Goal: Task Accomplishment & Management: Manage account settings

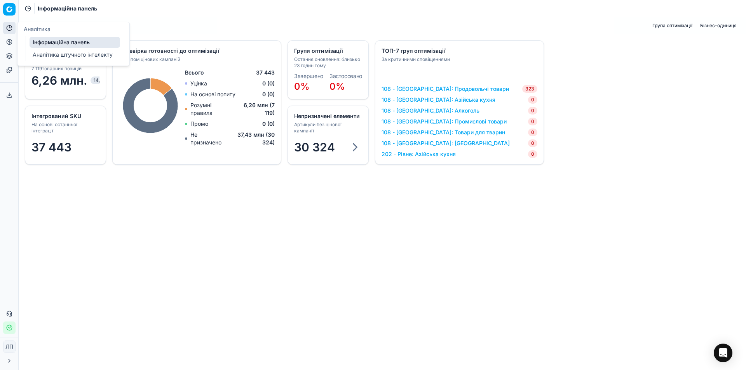
click at [52, 44] on font "Інформаційна панель" at bounding box center [61, 42] width 57 height 7
click at [57, 56] on font "Аналітика штучного інтелекту" at bounding box center [73, 54] width 80 height 7
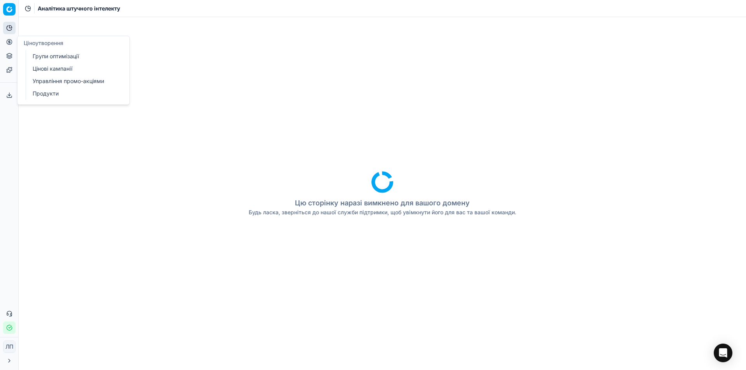
click at [9, 43] on icon at bounding box center [9, 42] width 2 height 2
click at [64, 58] on font "Групи оптимізації" at bounding box center [56, 56] width 46 height 7
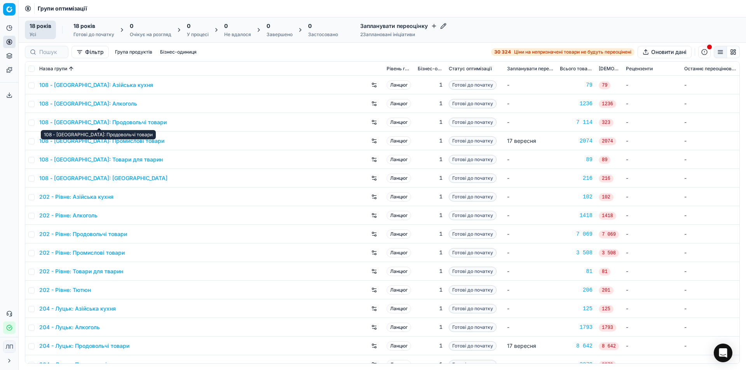
click at [73, 124] on font "108 - [GEOGRAPHIC_DATA]: Продовольчі товари" at bounding box center [102, 122] width 127 height 7
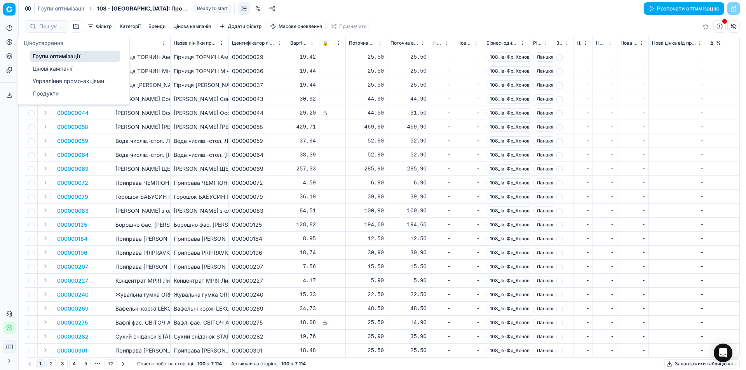
click at [48, 68] on font "Цінові кампанії" at bounding box center [53, 68] width 40 height 7
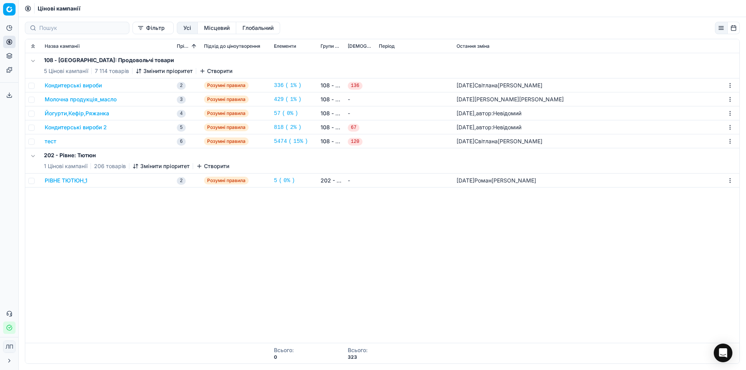
click at [80, 87] on font "Кондитерські вироби" at bounding box center [73, 85] width 57 height 7
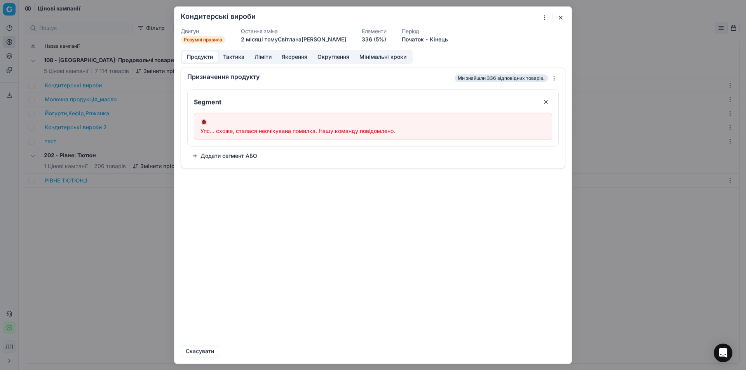
click at [559, 20] on button "button" at bounding box center [560, 17] width 9 height 9
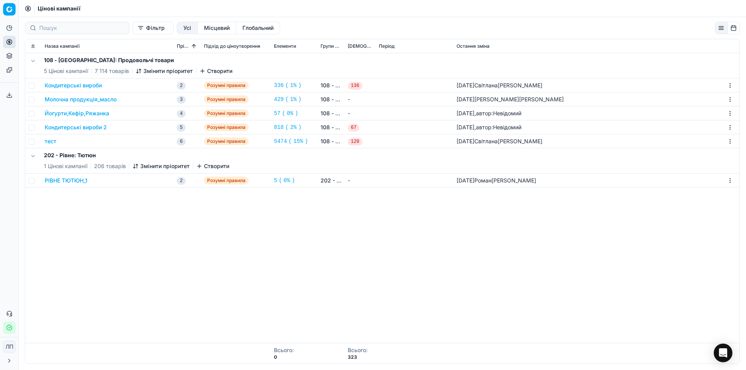
click at [74, 100] on font "Молочна продукція_масло" at bounding box center [81, 99] width 72 height 7
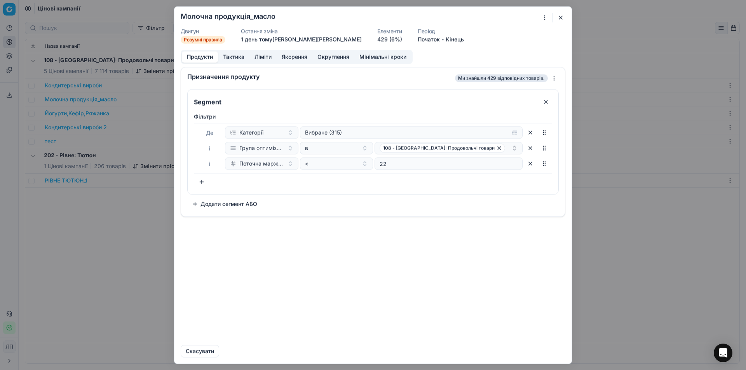
click at [233, 59] on font "Тактика" at bounding box center [233, 56] width 21 height 7
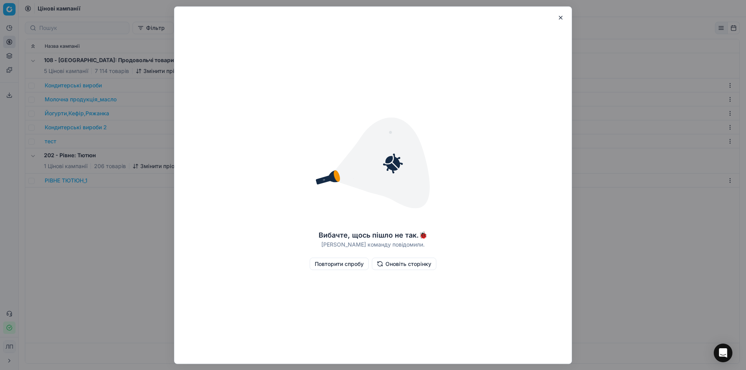
click at [324, 263] on font "Повторити спробу" at bounding box center [339, 263] width 49 height 7
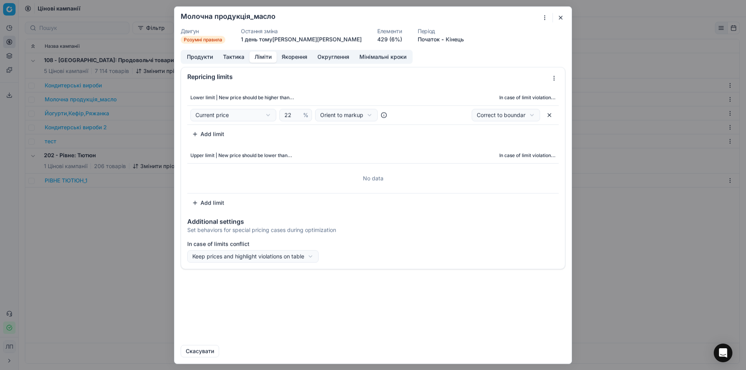
click at [264, 57] on font "Ліміти" at bounding box center [262, 56] width 17 height 7
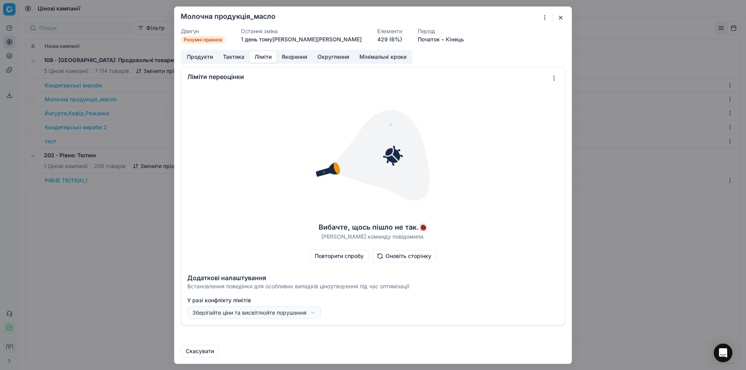
click at [345, 255] on font "Повторити спробу" at bounding box center [339, 255] width 49 height 7
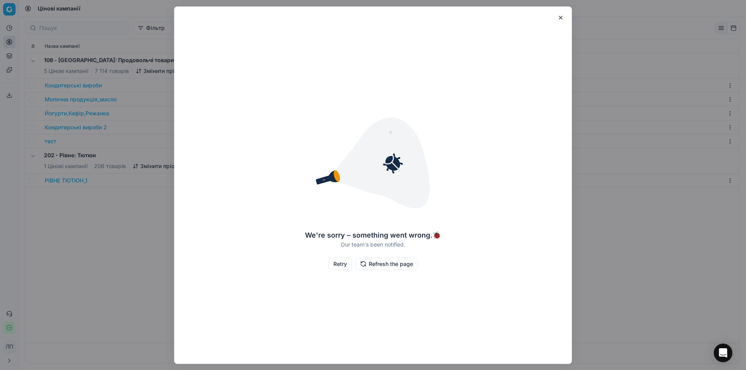
click at [561, 17] on button "button" at bounding box center [560, 17] width 9 height 9
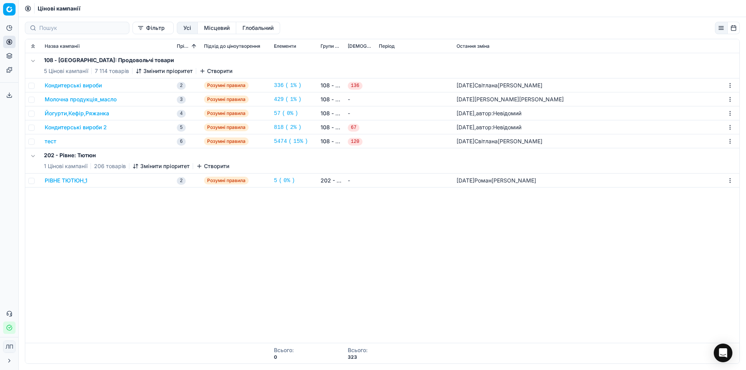
click at [59, 85] on font "Кондитерські вироби" at bounding box center [73, 85] width 57 height 7
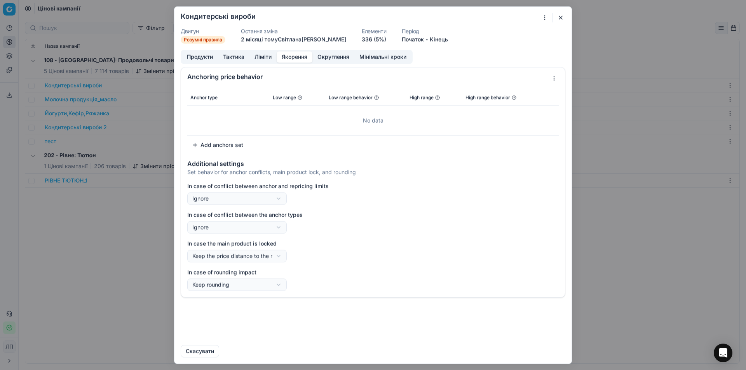
click at [297, 56] on font "Якорення" at bounding box center [295, 56] width 26 height 7
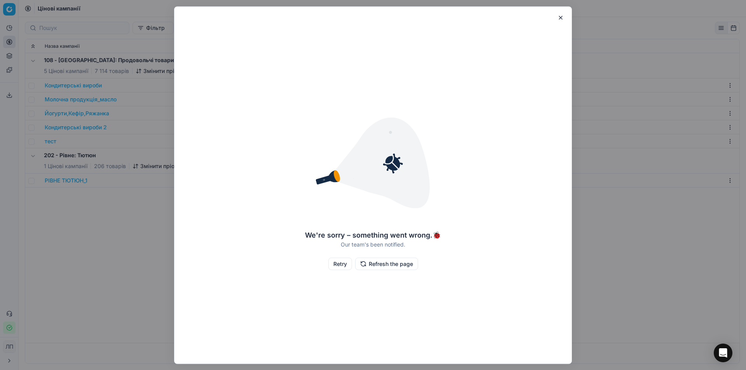
click at [560, 16] on button "button" at bounding box center [560, 17] width 9 height 9
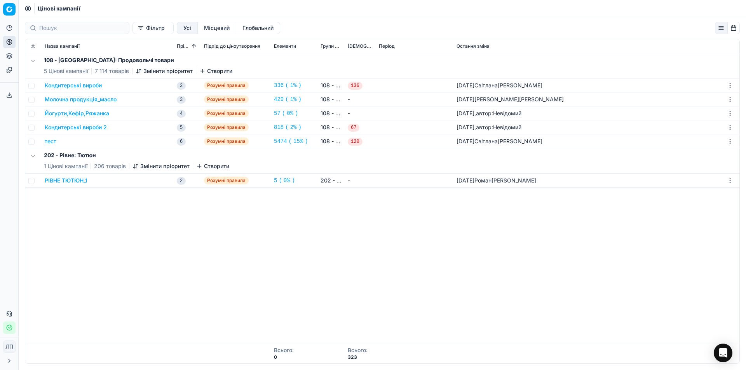
click at [64, 86] on font "Кондитерські вироби" at bounding box center [73, 85] width 57 height 7
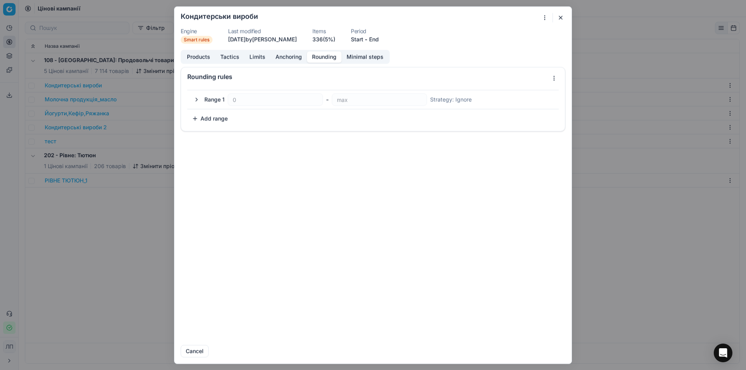
click at [325, 59] on button "Rounding" at bounding box center [324, 56] width 35 height 11
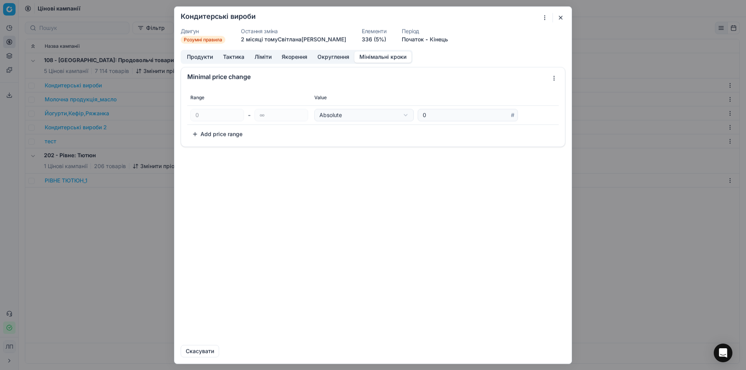
click at [381, 55] on font "Мінімальні кроки" at bounding box center [382, 56] width 47 height 7
drag, startPoint x: 559, startPoint y: 17, endPoint x: 462, endPoint y: 29, distance: 97.9
click at [559, 17] on button "button" at bounding box center [560, 17] width 9 height 9
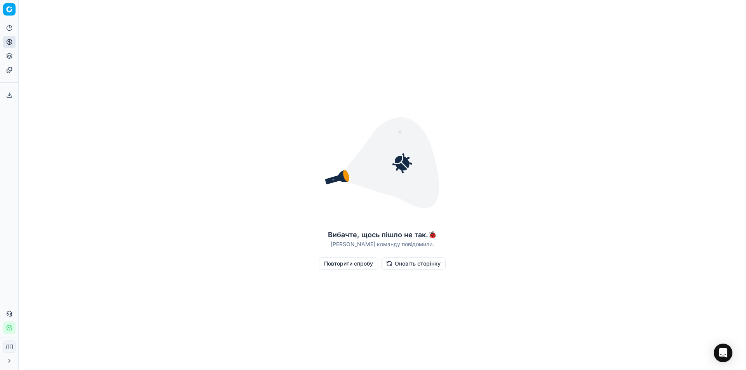
click at [426, 265] on font "Оновіть сторінку" at bounding box center [418, 263] width 46 height 7
click at [337, 263] on font "Повторити спробу" at bounding box center [348, 263] width 49 height 7
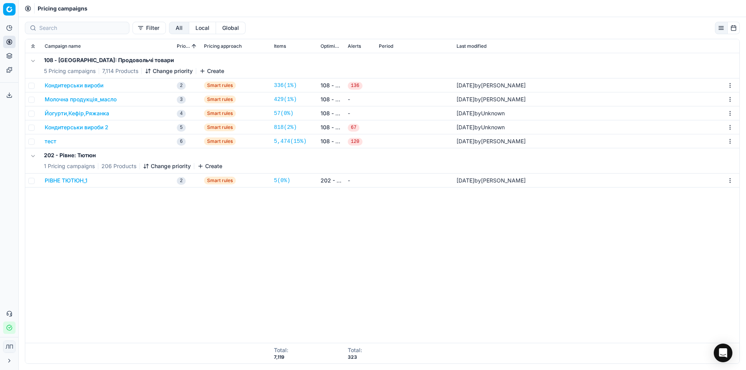
click at [58, 127] on button "Кондитерськи вироби 2" at bounding box center [77, 128] width 64 height 8
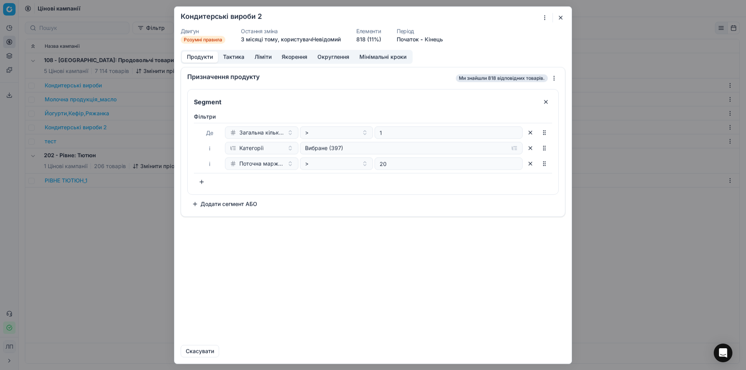
click at [235, 58] on font "Тактика" at bounding box center [233, 56] width 21 height 7
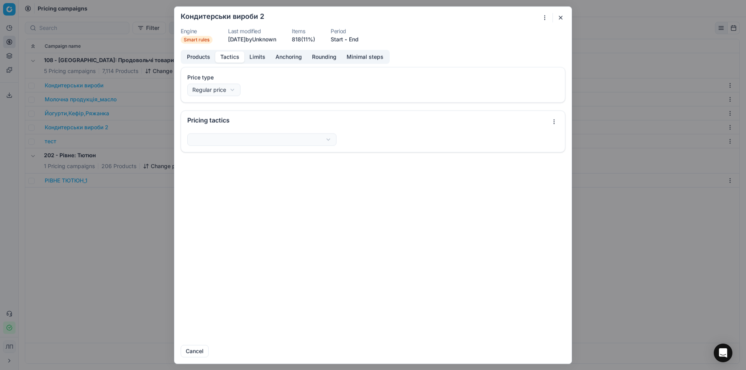
click at [260, 56] on button "Limits" at bounding box center [257, 56] width 26 height 11
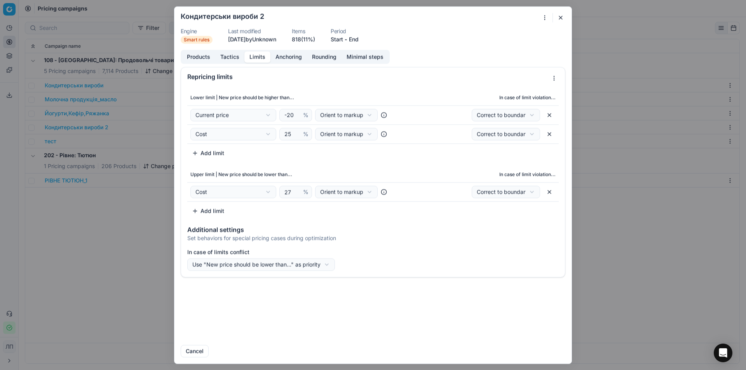
click at [561, 17] on button "button" at bounding box center [560, 17] width 9 height 9
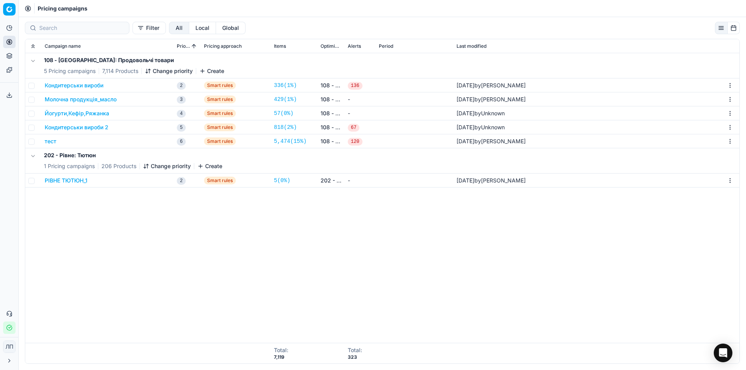
click at [63, 126] on button "Кондитерськи вироби 2" at bounding box center [77, 128] width 64 height 8
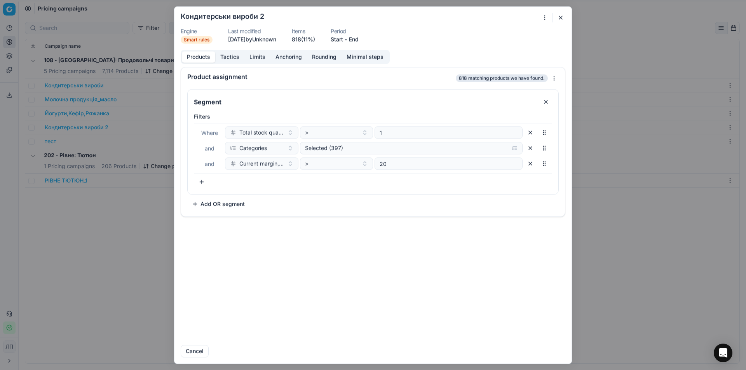
click at [561, 16] on button "button" at bounding box center [560, 17] width 9 height 9
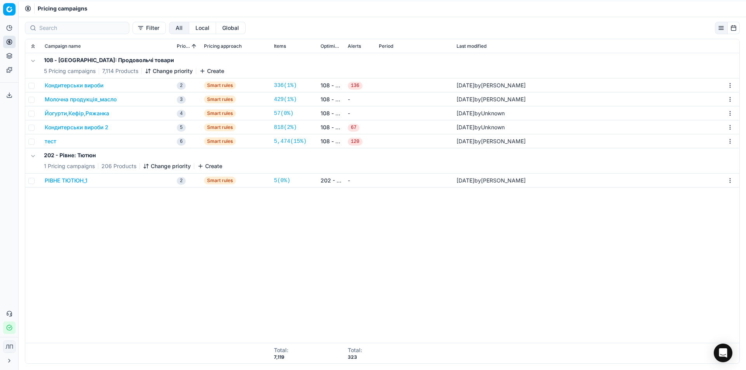
click at [50, 141] on button "тест" at bounding box center [51, 142] width 12 height 8
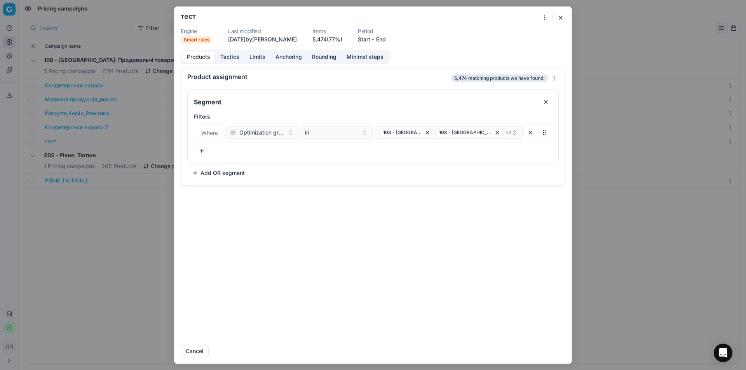
click at [292, 234] on div "Product assignment 5,474 matching products we have found. Segment Filters Where…" at bounding box center [372, 203] width 397 height 272
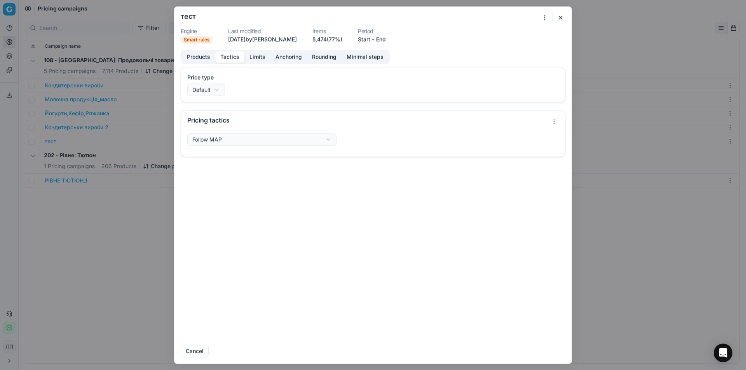
click at [224, 57] on button "Tactics" at bounding box center [229, 56] width 29 height 11
click at [254, 57] on button "Limits" at bounding box center [257, 56] width 26 height 11
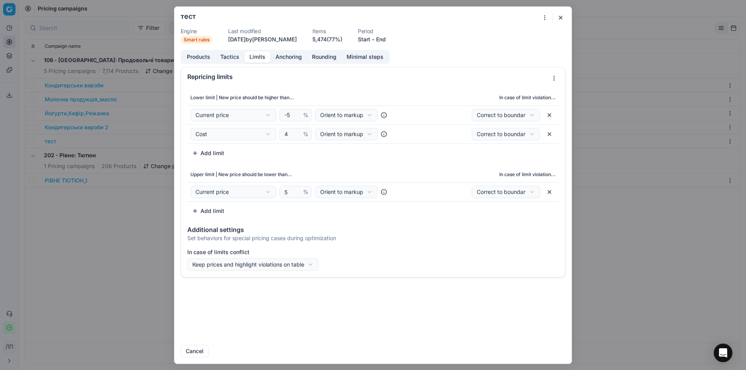
click at [370, 38] on button "Start" at bounding box center [364, 39] width 12 height 8
click at [440, 26] on form "We are saving PC settings. Please wait, it should take a few minutes тест Engin…" at bounding box center [372, 185] width 397 height 357
click at [386, 41] on button "End" at bounding box center [381, 39] width 10 height 8
click at [427, 26] on form "We are saving PC settings. Please wait, it should take a few minutes тест Engin…" at bounding box center [372, 185] width 397 height 357
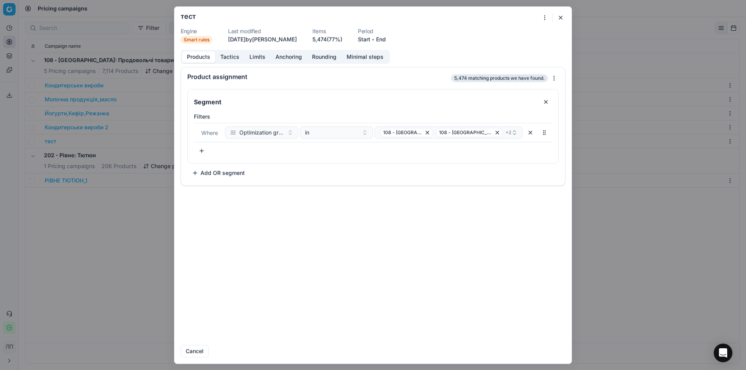
click at [199, 58] on button "Products" at bounding box center [198, 56] width 33 height 11
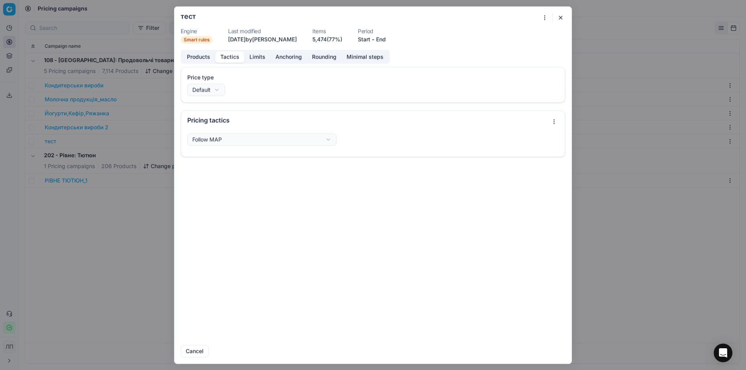
click at [232, 56] on button "Tactics" at bounding box center [229, 56] width 29 height 11
click at [218, 91] on div "We are saving PC settings. Please wait, it should take a few minutes тест Engin…" at bounding box center [373, 185] width 746 height 370
click at [233, 78] on div "We are saving PC settings. Please wait, it should take a few minutes тест Engin…" at bounding box center [373, 185] width 746 height 370
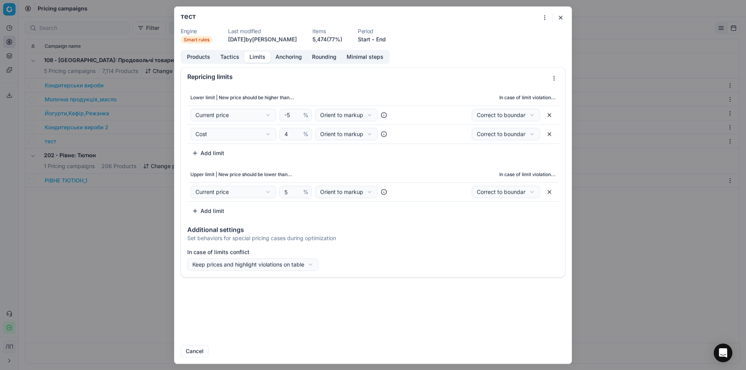
click at [252, 58] on button "Limits" at bounding box center [257, 56] width 26 height 11
click at [557, 19] on button "button" at bounding box center [560, 17] width 9 height 9
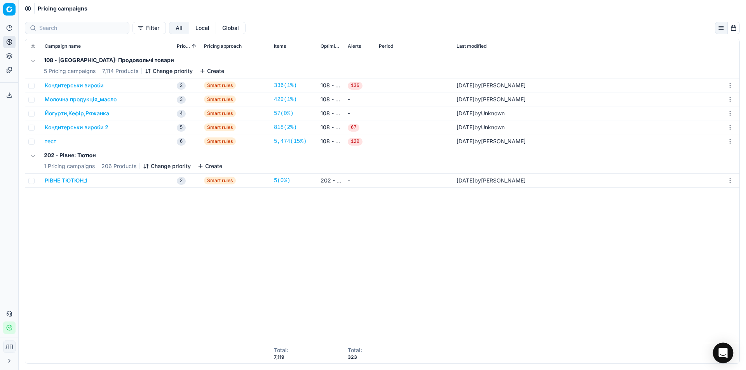
click at [724, 355] on icon "Open Intercom Messenger" at bounding box center [722, 353] width 9 height 10
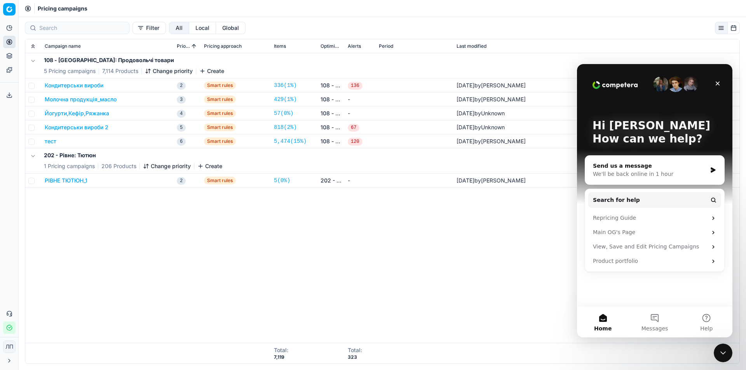
click at [596, 177] on div "We'll be back online in 1 hour" at bounding box center [650, 174] width 114 height 8
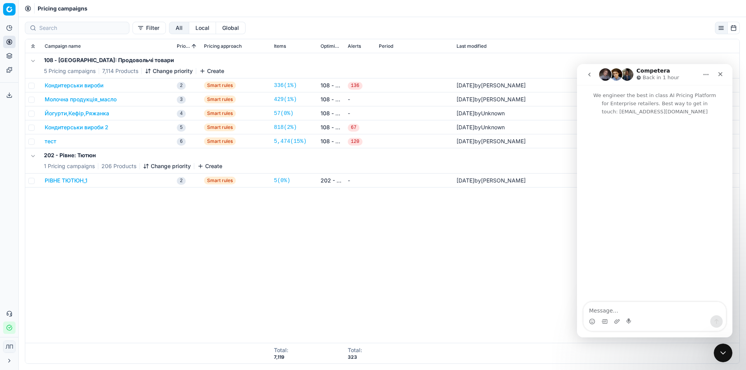
click at [703, 74] on icon "Home" at bounding box center [706, 74] width 6 height 6
click at [609, 309] on textarea "Message…" at bounding box center [654, 308] width 142 height 13
click at [163, 218] on div "108 - [GEOGRAPHIC_DATA]: Продовольчі товари 5 Pricing campaigns 7,114 Products …" at bounding box center [382, 198] width 714 height 290
click at [721, 76] on icon "Close" at bounding box center [720, 74] width 6 height 6
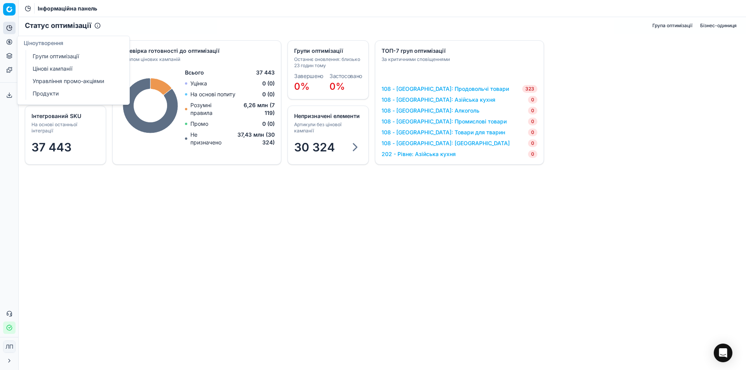
click at [65, 70] on font "Цінові кампанії" at bounding box center [53, 68] width 40 height 7
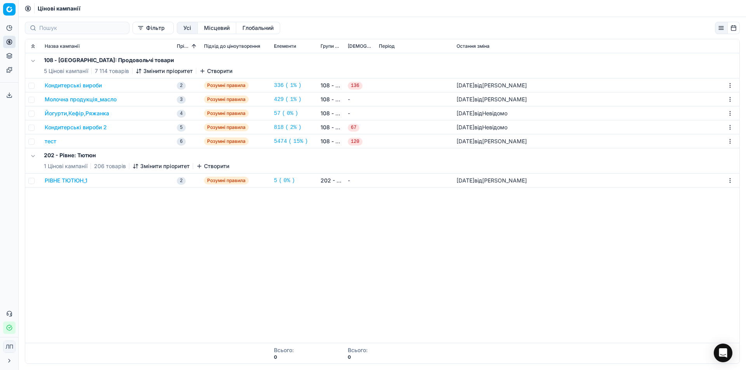
click at [50, 141] on font "тест" at bounding box center [51, 141] width 12 height 7
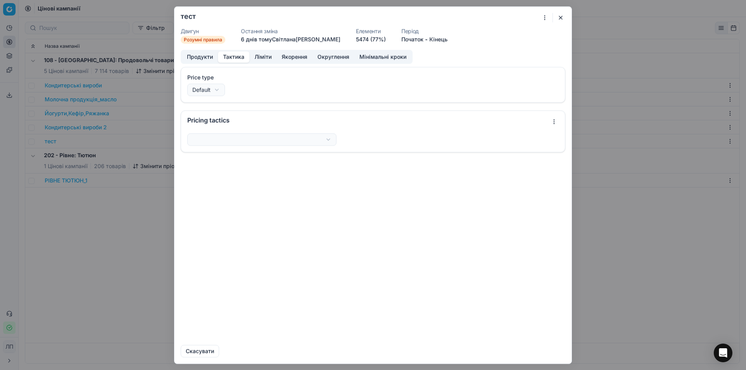
click at [233, 55] on font "Тактика" at bounding box center [233, 56] width 21 height 7
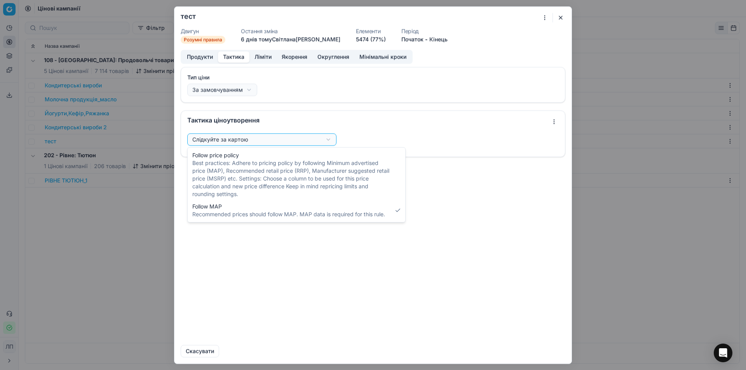
click at [327, 137] on div "Ми зберігаємо налаштування ПК. Зачекайте, це має тривати кілька хвилин. тест Дв…" at bounding box center [373, 185] width 746 height 370
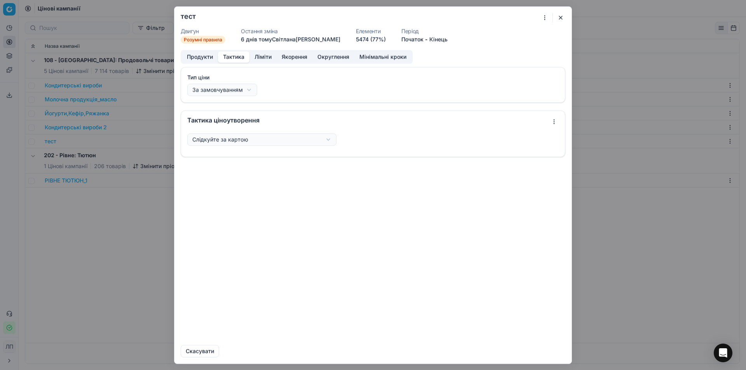
click at [262, 59] on div "Ми зберігаємо налаштування ПК. Зачекайте, це має тривати кілька хвилин. тест Дв…" at bounding box center [373, 185] width 746 height 370
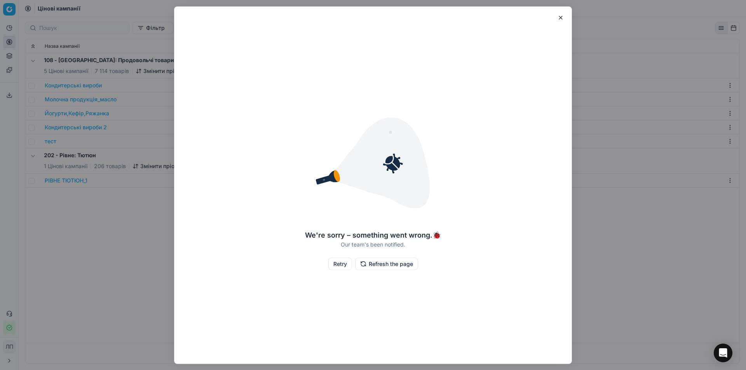
click at [561, 20] on button "button" at bounding box center [560, 17] width 9 height 9
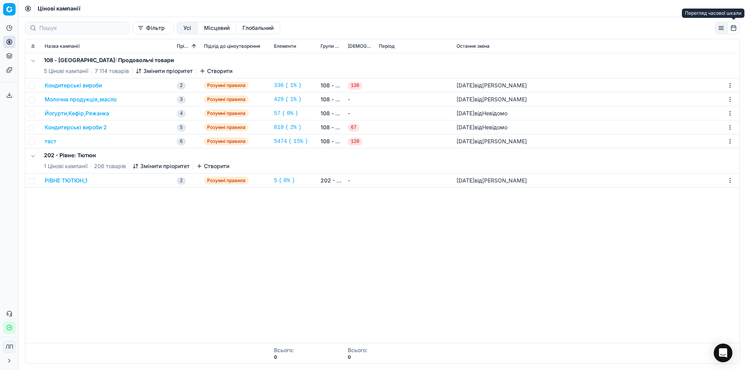
click at [734, 29] on button "button" at bounding box center [734, 28] width 12 height 12
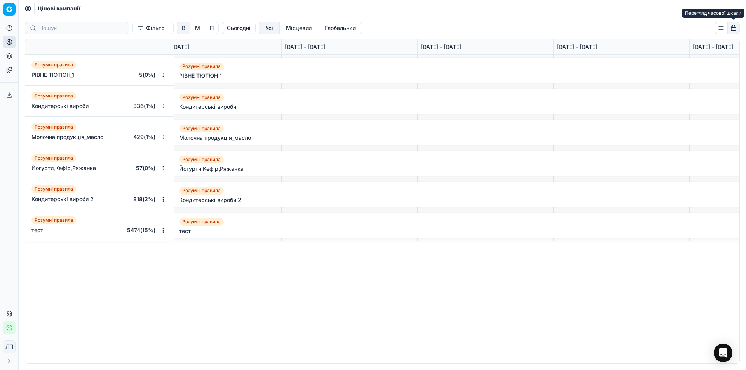
scroll to position [0, 734]
click at [734, 29] on button "button" at bounding box center [734, 28] width 12 height 12
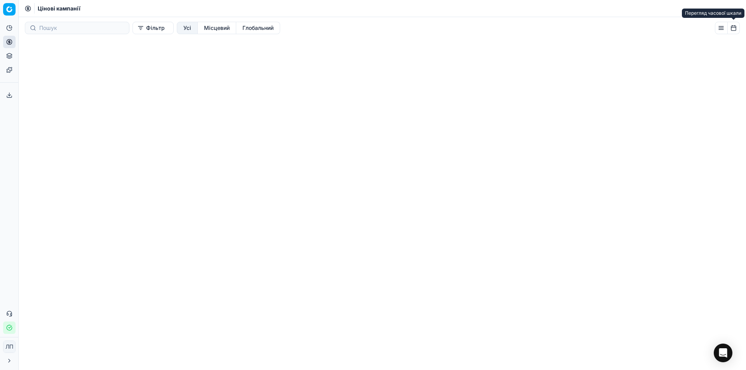
click at [734, 29] on button "button" at bounding box center [734, 28] width 12 height 12
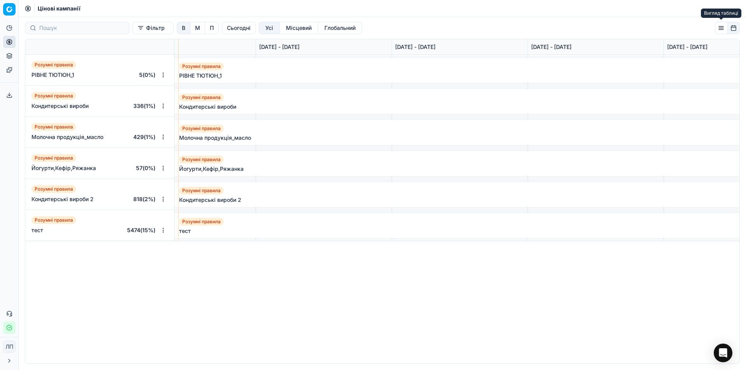
click at [721, 30] on button "button" at bounding box center [721, 28] width 13 height 12
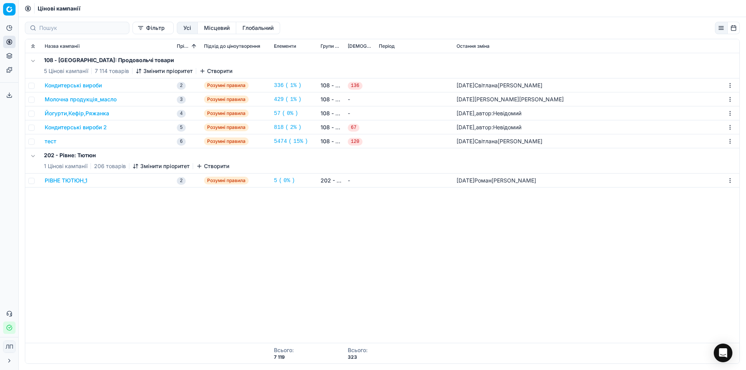
click at [221, 70] on font "Створити" at bounding box center [219, 71] width 25 height 7
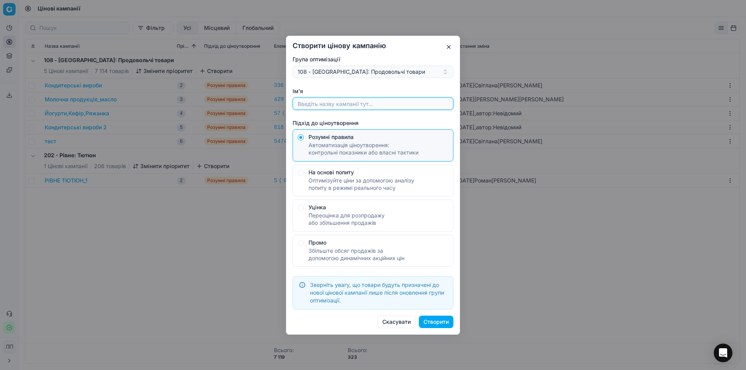
click at [307, 101] on input "Ім'я" at bounding box center [373, 104] width 154 height 12
click at [447, 47] on button "button" at bounding box center [448, 46] width 9 height 9
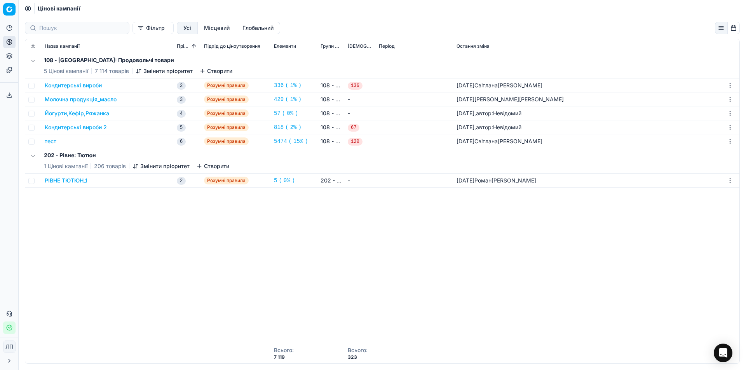
click at [71, 117] on font "Йогурти,Кефір,Ряжанка" at bounding box center [77, 114] width 64 height 8
click at [648, 297] on div "Вибачте, щось пішло не так. 🐞 Нашу команду повідомили. Повторити спробу Оновіть…" at bounding box center [373, 185] width 746 height 370
click at [353, 87] on font "136" at bounding box center [355, 85] width 9 height 5
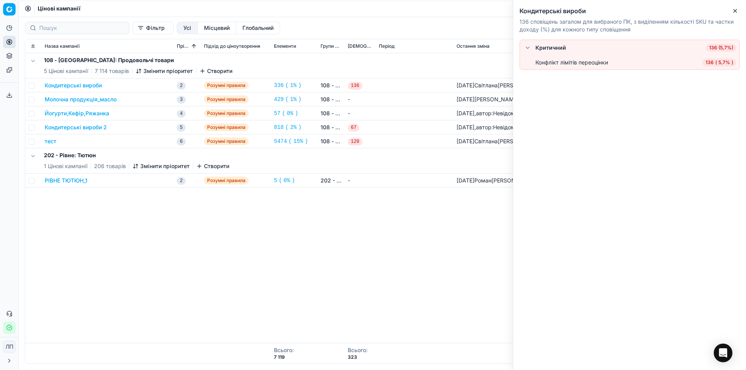
click at [717, 47] on font "136 (5,7%)" at bounding box center [721, 48] width 24 height 6
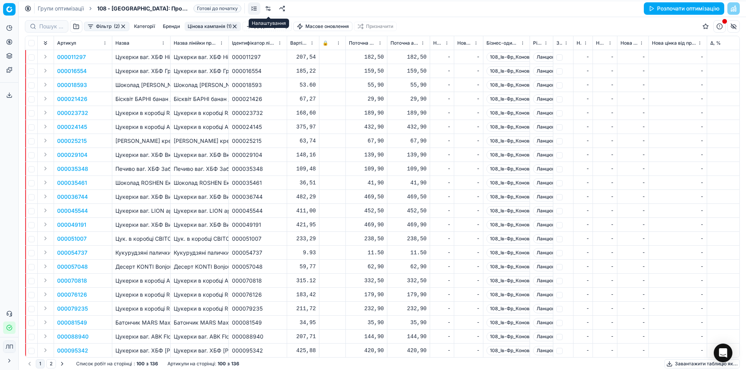
click at [267, 9] on link at bounding box center [268, 8] width 12 height 12
